Goal: Information Seeking & Learning: Learn about a topic

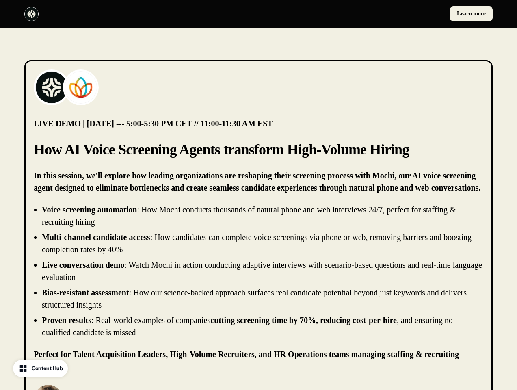
click at [258, 14] on div "Learn more" at bounding box center [258, 14] width 517 height 28
click at [140, 14] on div at bounding box center [139, 14] width 231 height 14
click at [377, 14] on div "Learn more" at bounding box center [377, 13] width 231 height 15
click at [52, 87] on img at bounding box center [51, 87] width 32 height 32
click at [81, 87] on img at bounding box center [81, 87] width 32 height 32
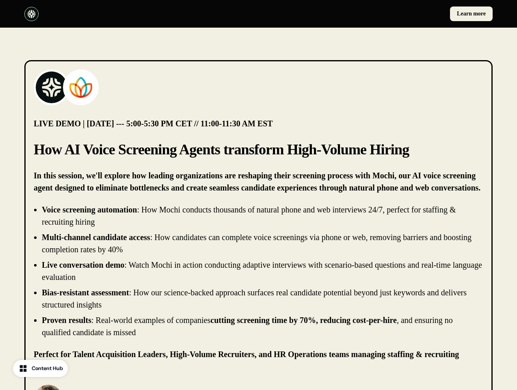
click at [258, 271] on li "Live conversation demo : Watch Mochi in action conducting adaptive interviews w…" at bounding box center [262, 271] width 441 height 24
click at [105, 389] on p "[PERSON_NAME]" at bounding box center [117, 395] width 97 height 10
